Goal: Information Seeking & Learning: Find specific fact

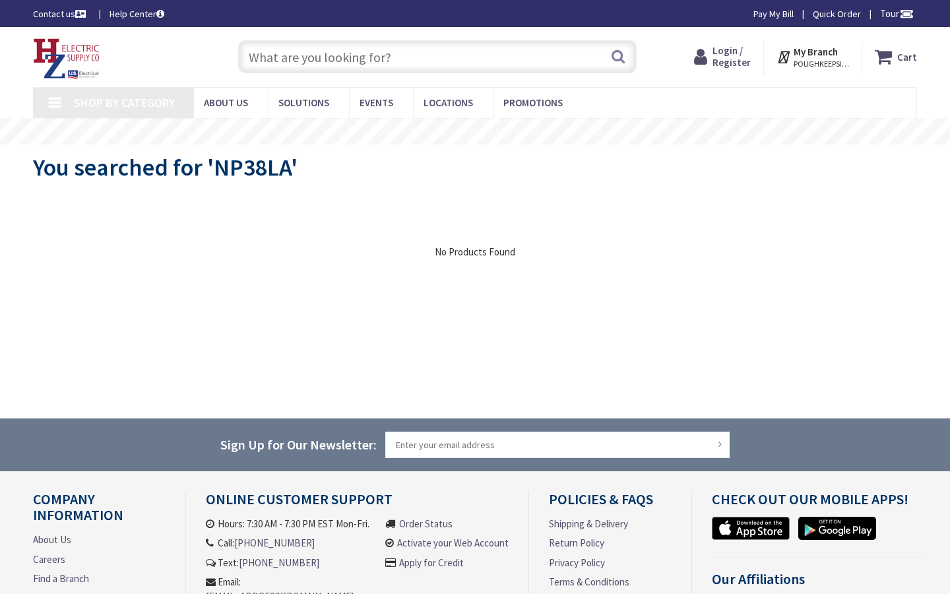
type input "6th St NW, Washington, DC 20001, USA"
